Goal: Use online tool/utility

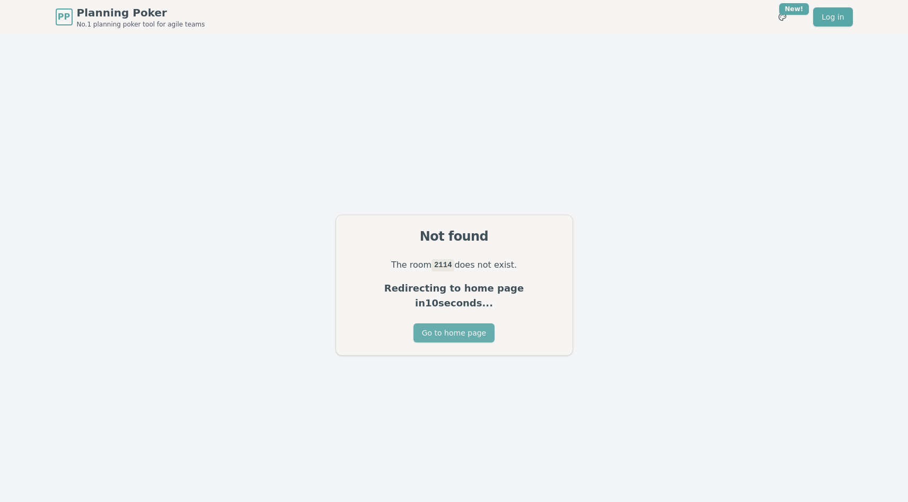
click at [452, 323] on button "Go to home page" at bounding box center [454, 332] width 81 height 19
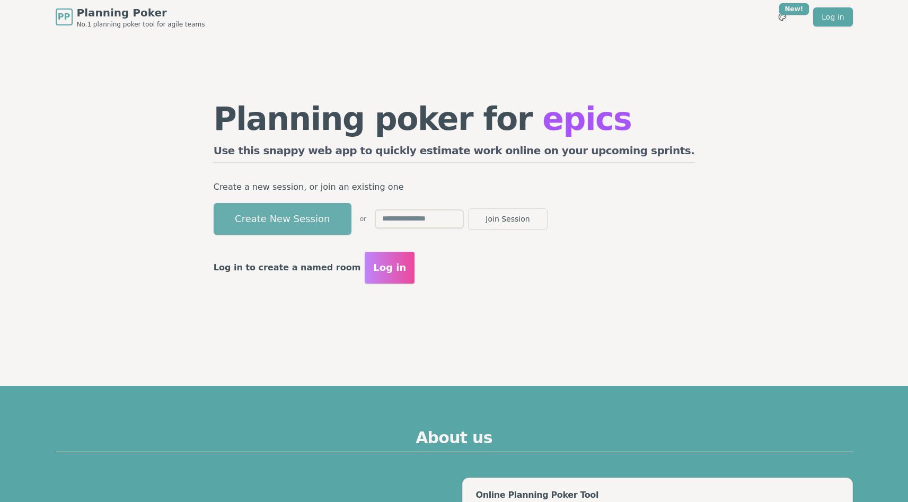
click at [338, 225] on button "Create New Session" at bounding box center [283, 219] width 138 height 32
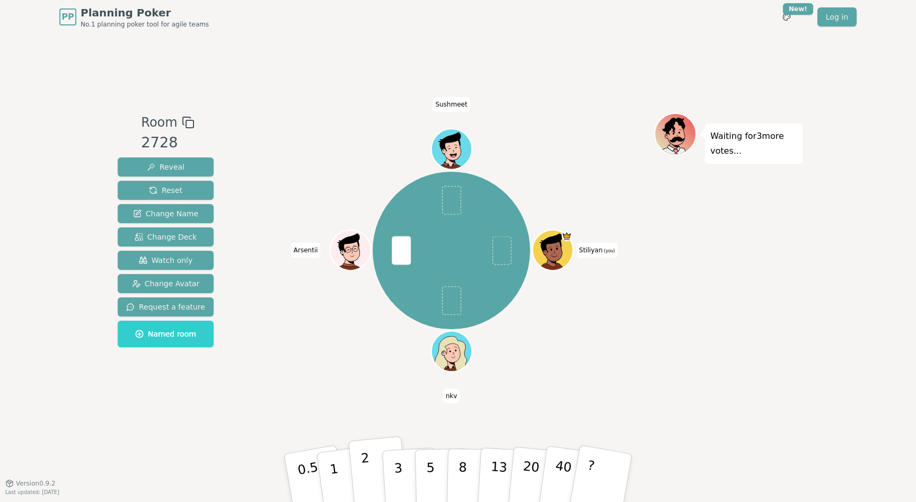
click at [361, 469] on button "2" at bounding box center [378, 478] width 60 height 84
click at [344, 464] on button "1" at bounding box center [346, 478] width 63 height 86
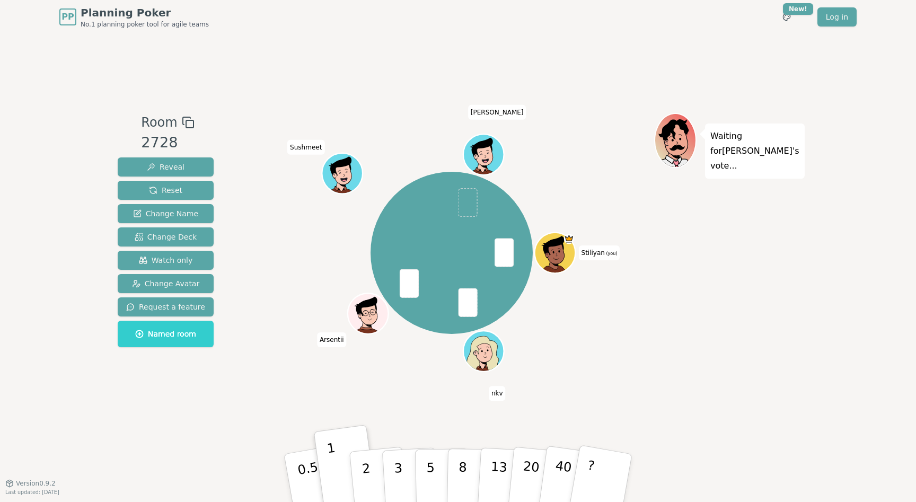
click at [286, 255] on div "[PERSON_NAME] (you) nkv Arsentii Sushmeet [PERSON_NAME]" at bounding box center [452, 253] width 406 height 242
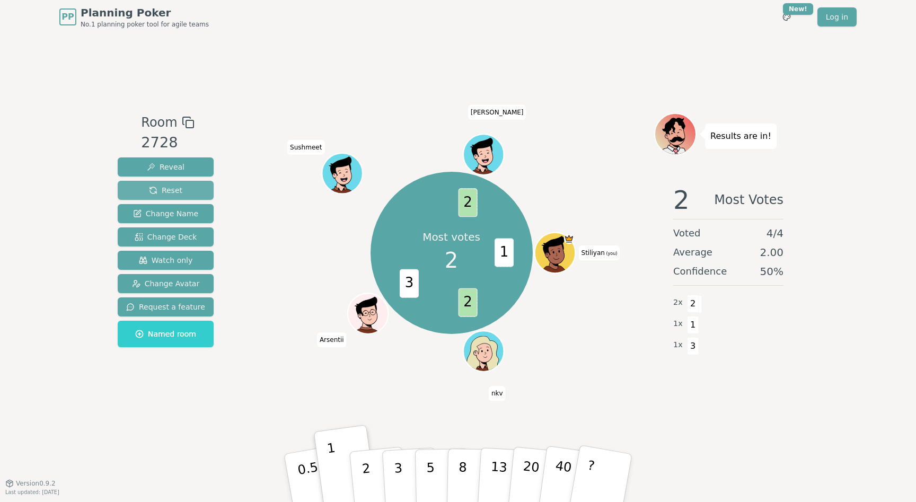
click at [166, 188] on span "Reset" at bounding box center [165, 190] width 33 height 11
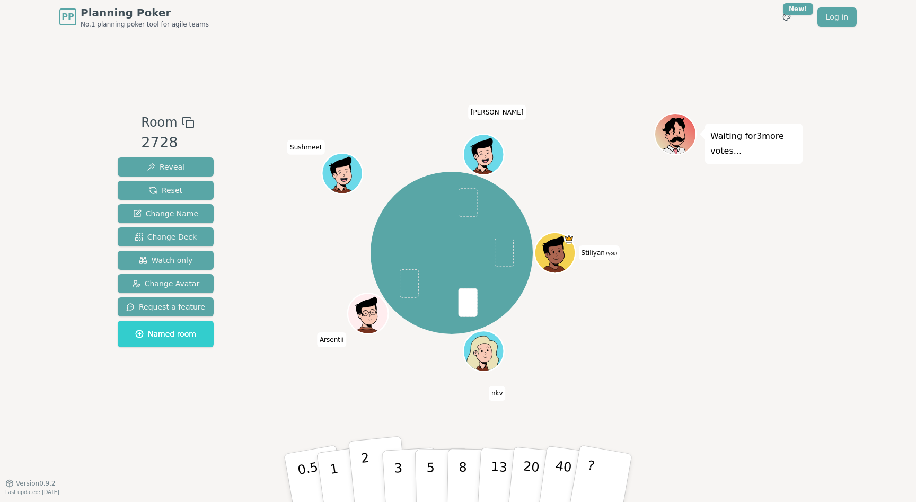
click at [374, 472] on button "2" at bounding box center [378, 478] width 60 height 84
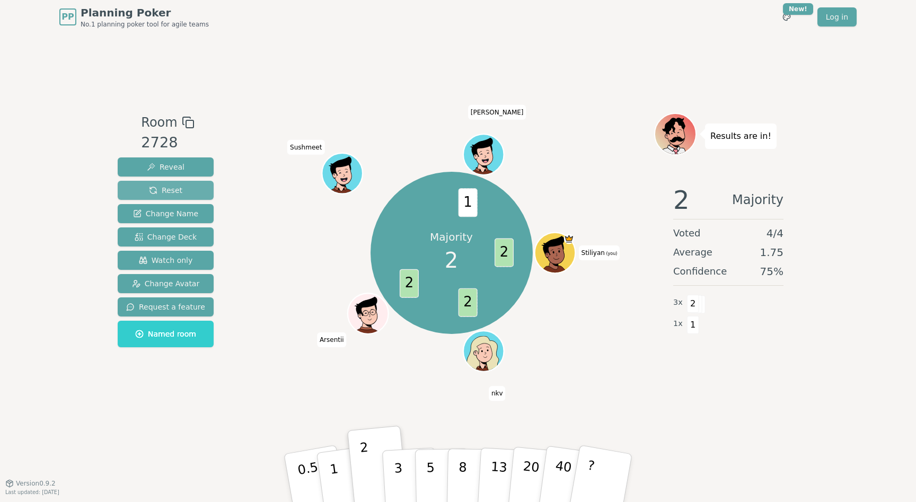
click at [169, 186] on span "Reset" at bounding box center [165, 190] width 33 height 11
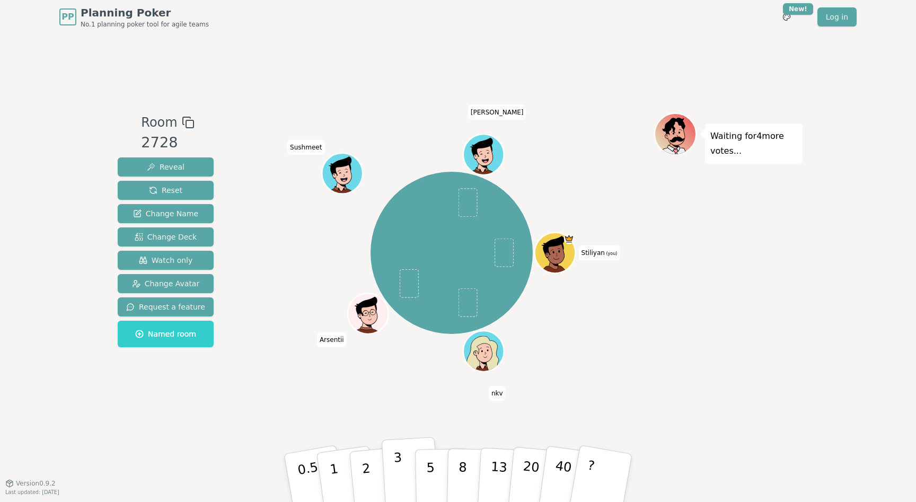
click at [399, 474] on p "3" at bounding box center [399, 479] width 12 height 58
